Goal: Use online tool/utility: Utilize a website feature to perform a specific function

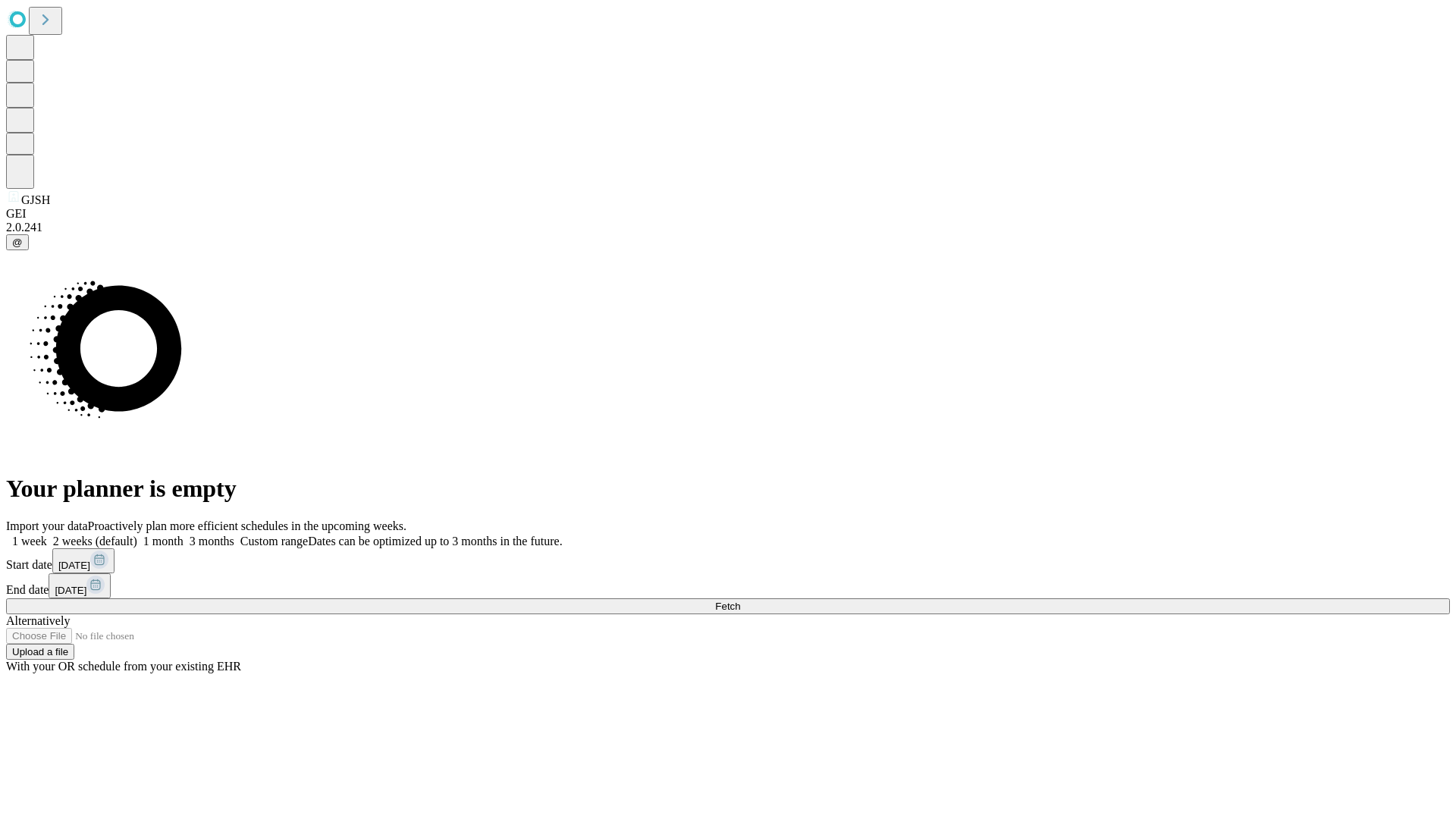
click at [740, 600] on span "Fetch" at bounding box center [727, 606] width 25 height 11
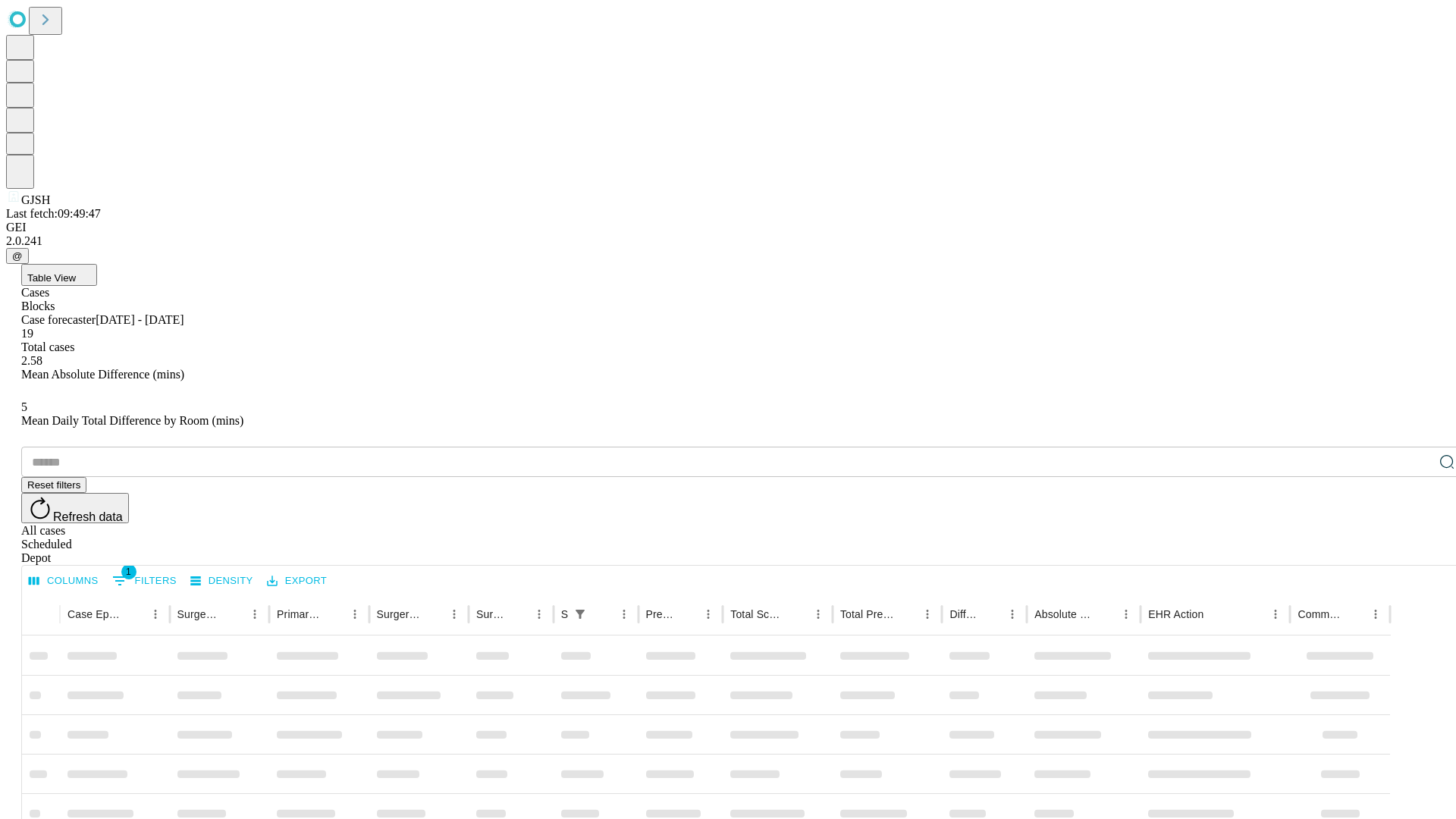
click at [76, 272] on span "Table View" at bounding box center [51, 278] width 49 height 11
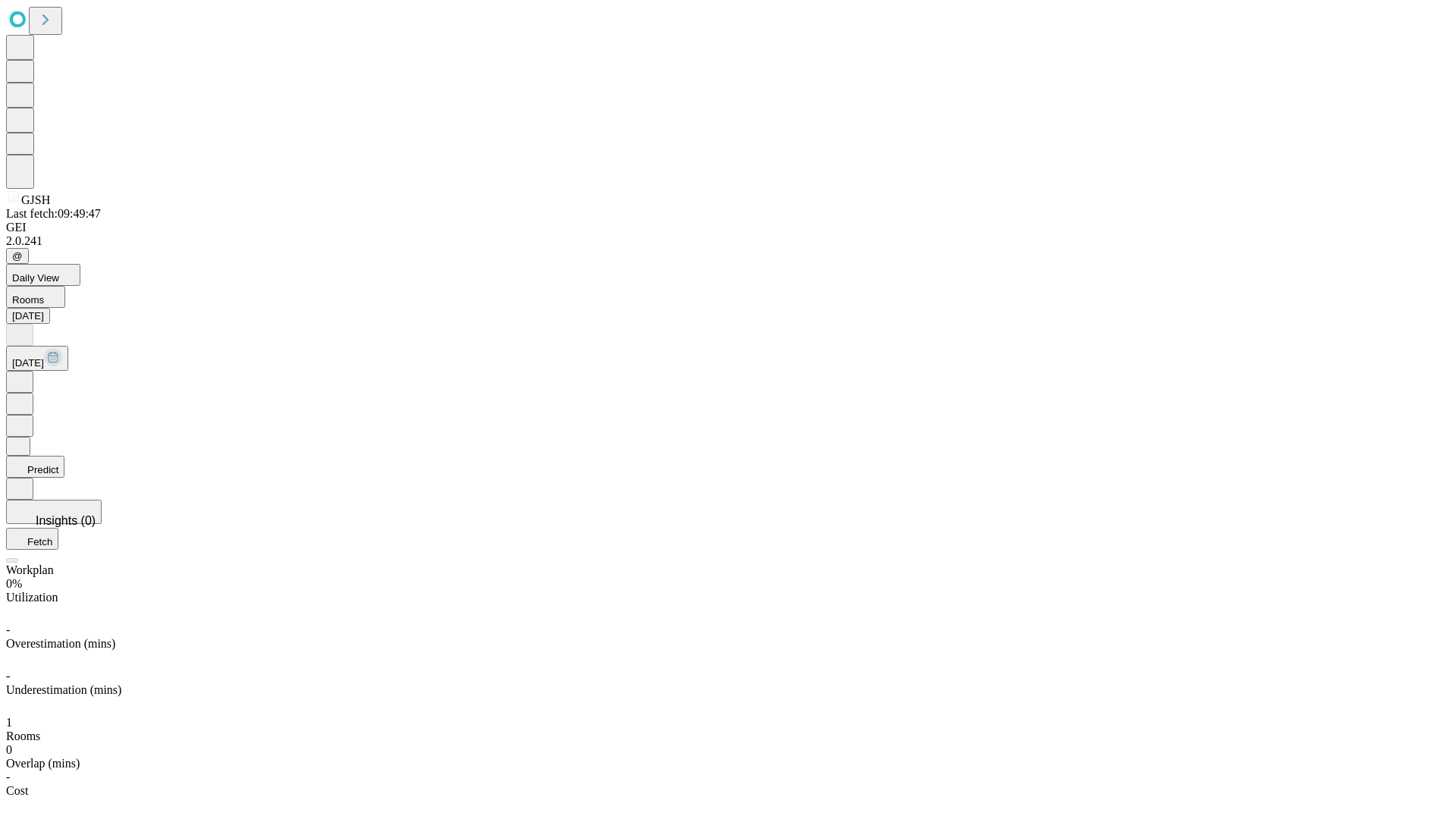
click at [64, 456] on button "Predict" at bounding box center [35, 466] width 58 height 22
